Goal: Task Accomplishment & Management: Manage account settings

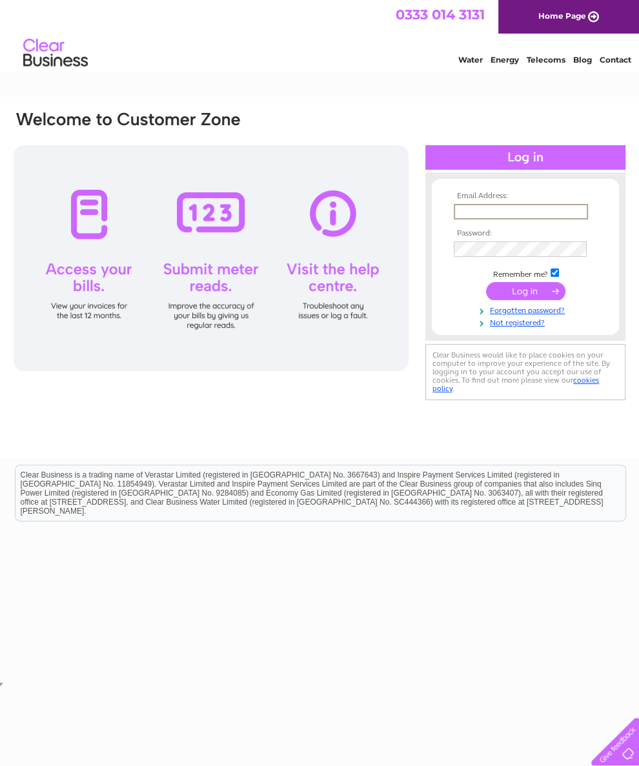
type input "rhiwlas683@btinternet.com"
click at [525, 295] on input "submit" at bounding box center [525, 290] width 79 height 18
click at [515, 299] on input "submit" at bounding box center [525, 290] width 79 height 18
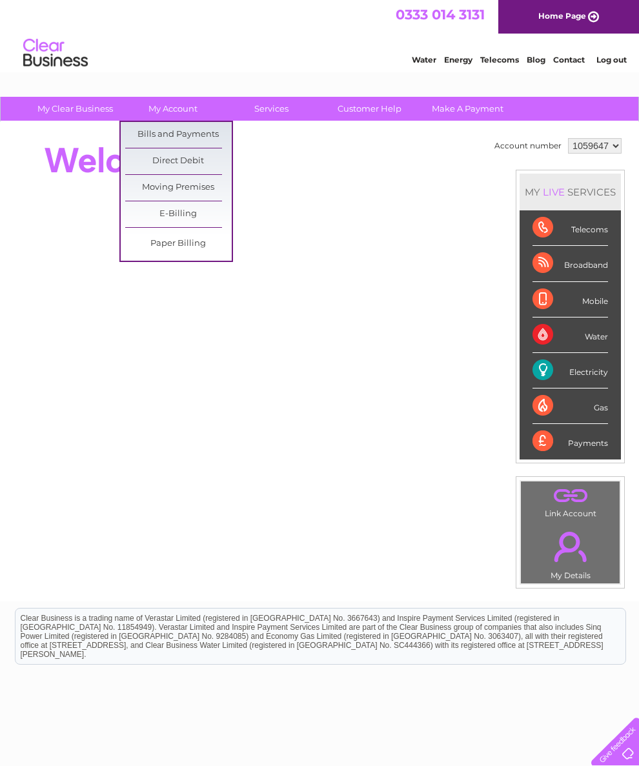
click at [212, 136] on link "Bills and Payments" at bounding box center [178, 135] width 106 height 26
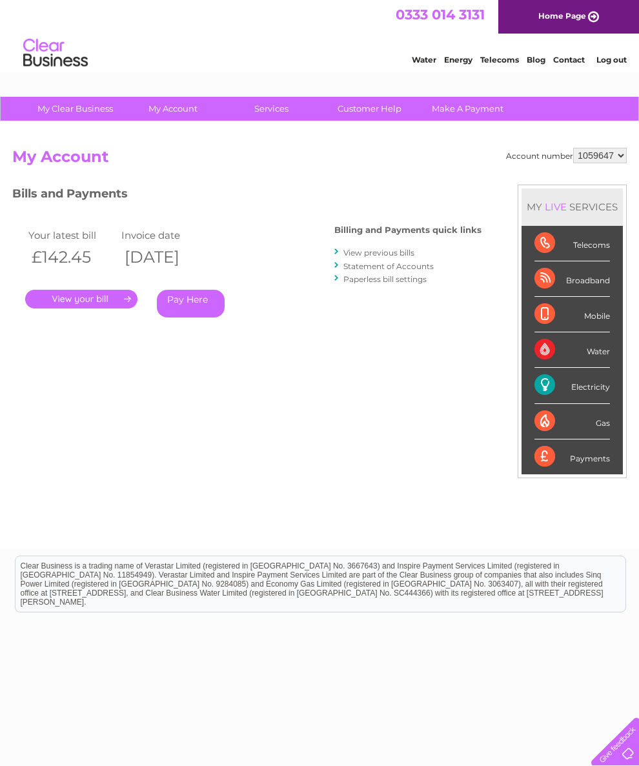
scroll to position [28, 0]
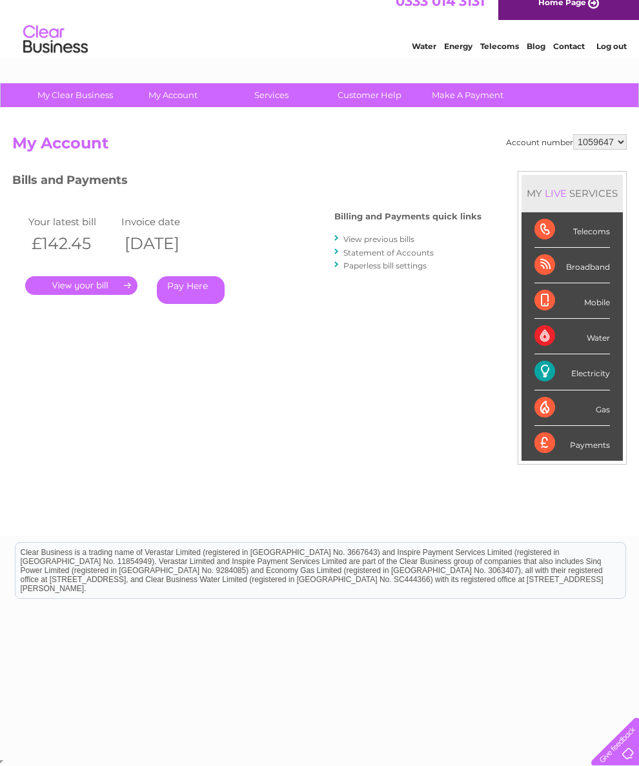
click at [94, 276] on link "." at bounding box center [81, 285] width 112 height 19
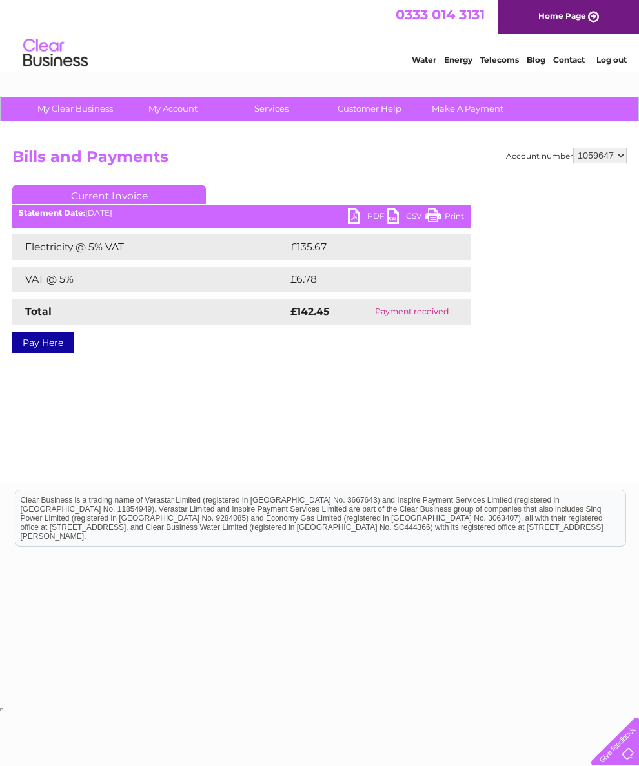
click at [361, 217] on link "PDF" at bounding box center [367, 217] width 39 height 19
